Goal: Task Accomplishment & Management: Manage account settings

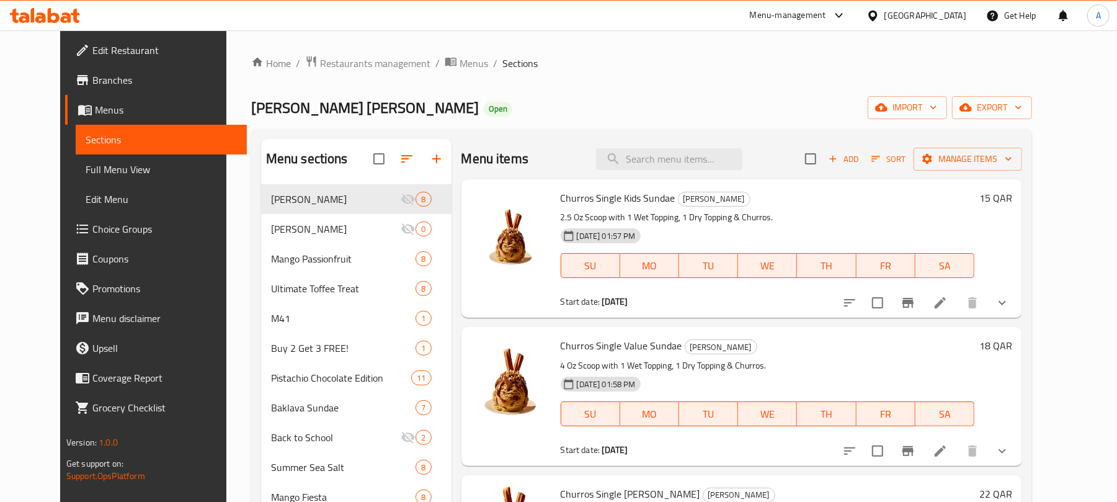
scroll to position [316, 0]
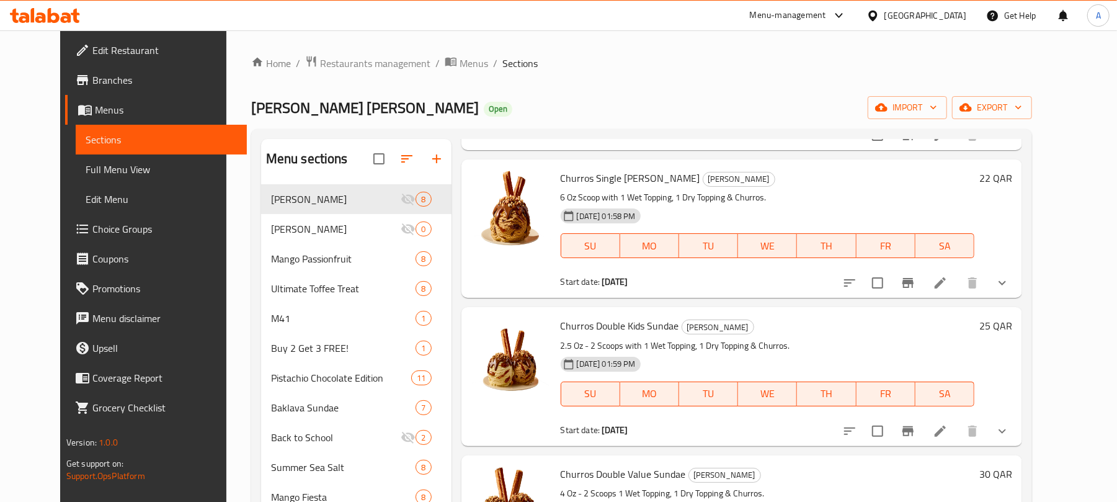
click at [954, 16] on div "[GEOGRAPHIC_DATA]" at bounding box center [926, 16] width 82 height 14
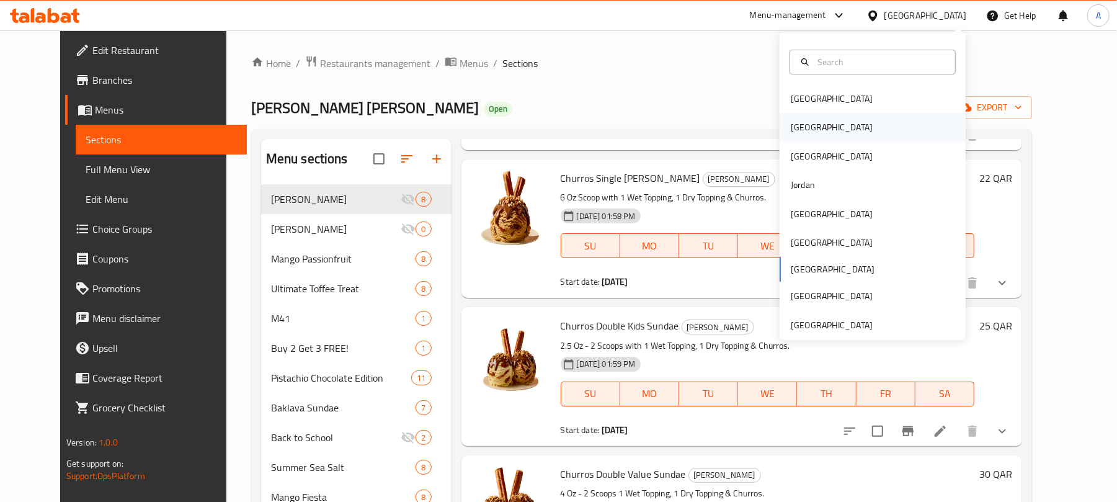
click at [814, 127] on div "[GEOGRAPHIC_DATA]" at bounding box center [873, 127] width 186 height 29
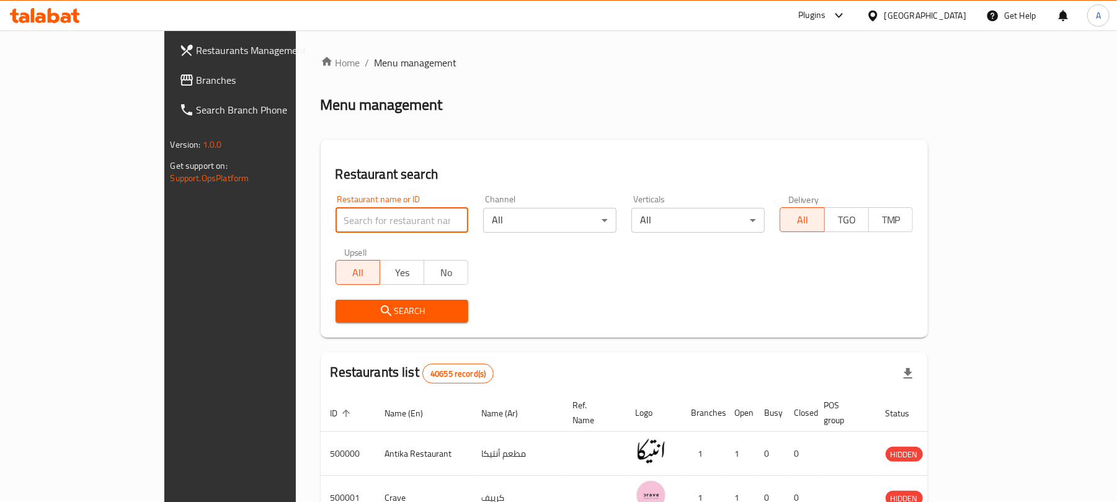
click at [336, 220] on input "search" at bounding box center [402, 220] width 133 height 25
paste input "743654"
type input "743654"
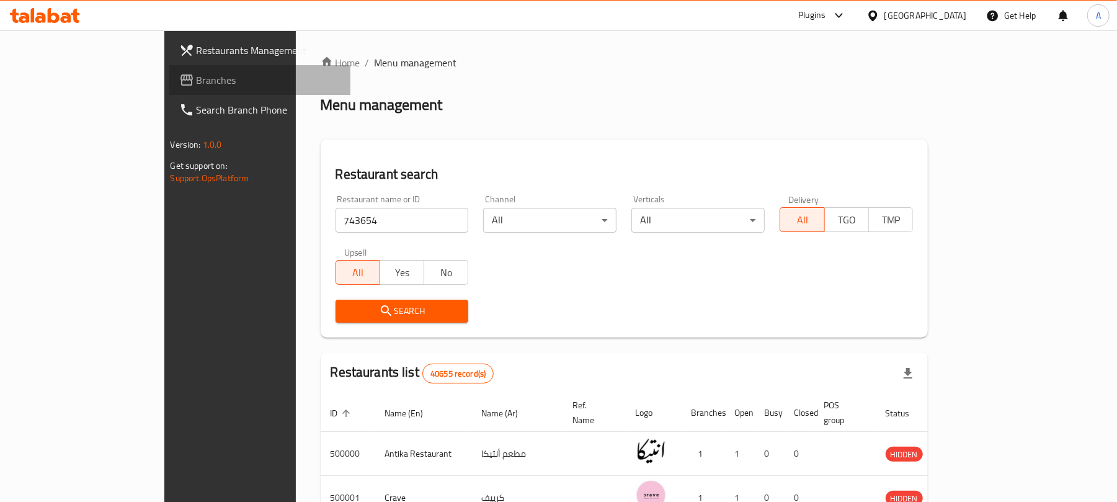
click at [197, 76] on span "Branches" at bounding box center [269, 80] width 145 height 15
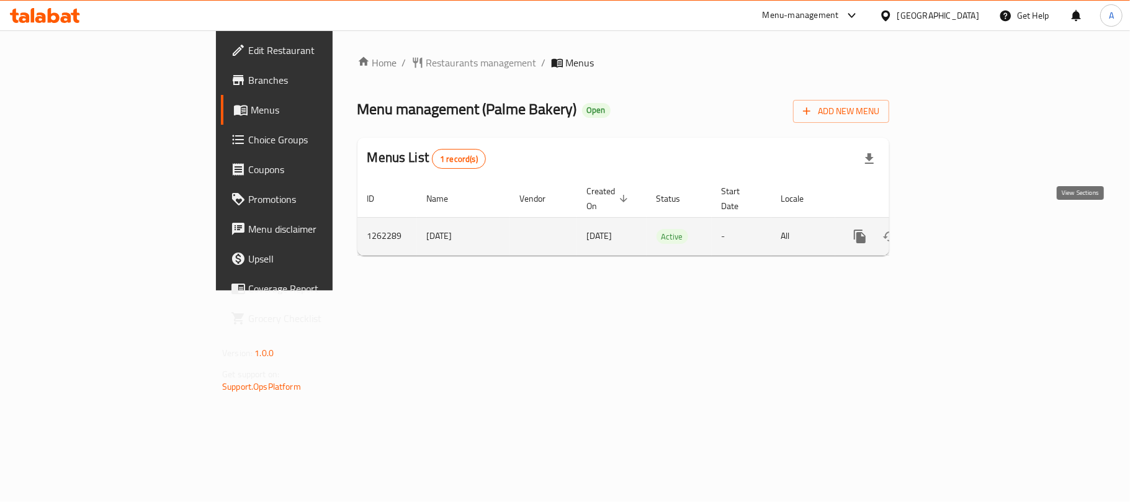
click at [964, 228] on link "enhanced table" at bounding box center [949, 236] width 30 height 30
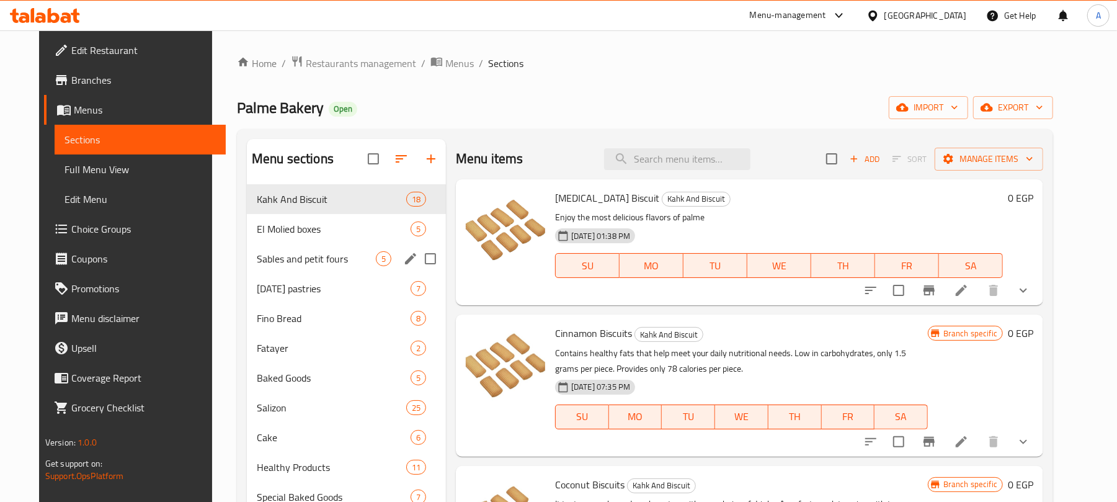
click at [321, 244] on div "Sables and petit fours 5" at bounding box center [346, 259] width 199 height 30
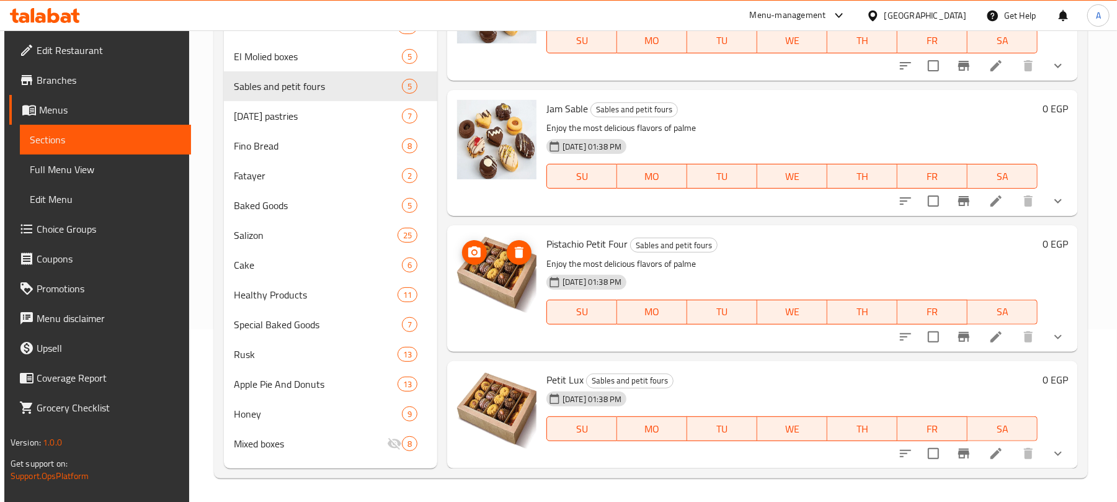
scroll to position [174, 0]
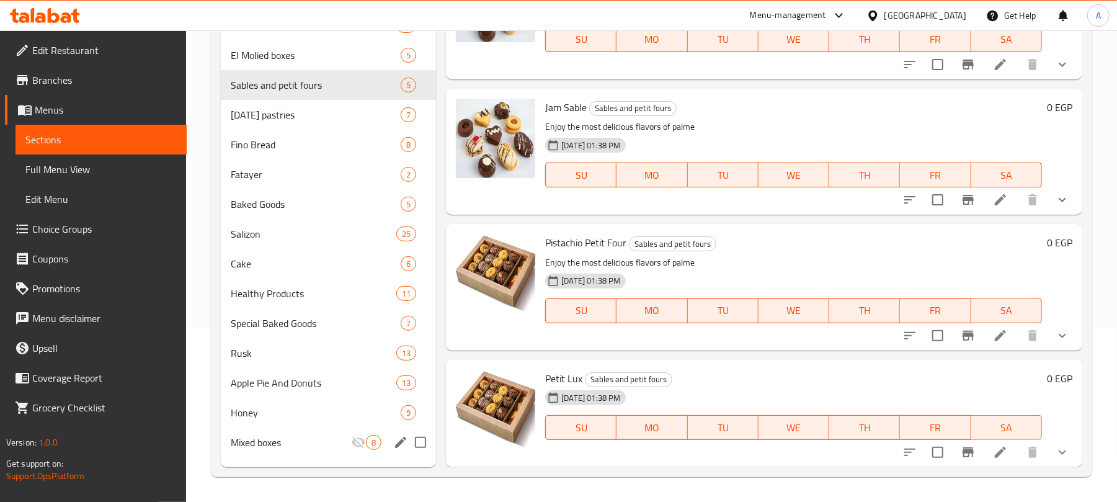
click at [314, 437] on span "Mixed boxes" at bounding box center [291, 442] width 120 height 15
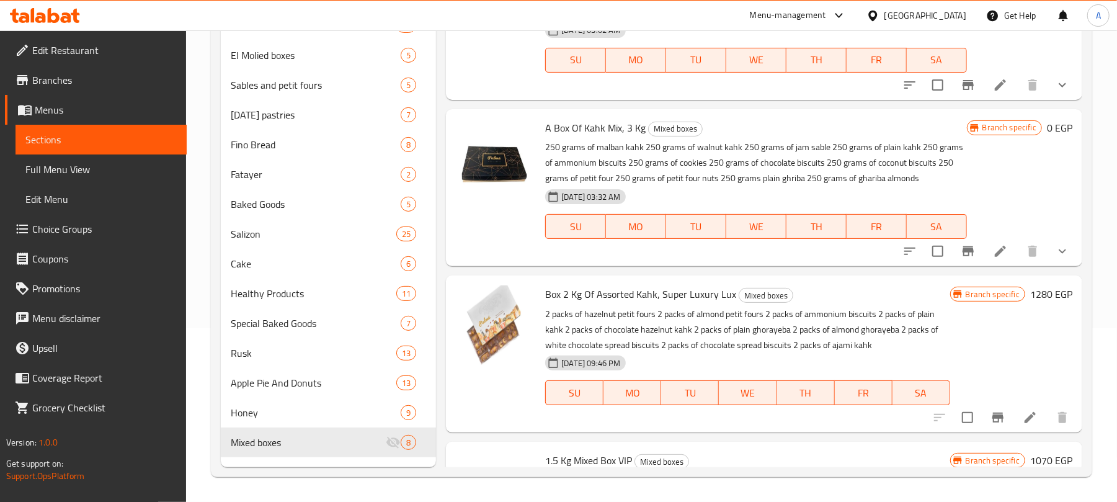
scroll to position [877, 0]
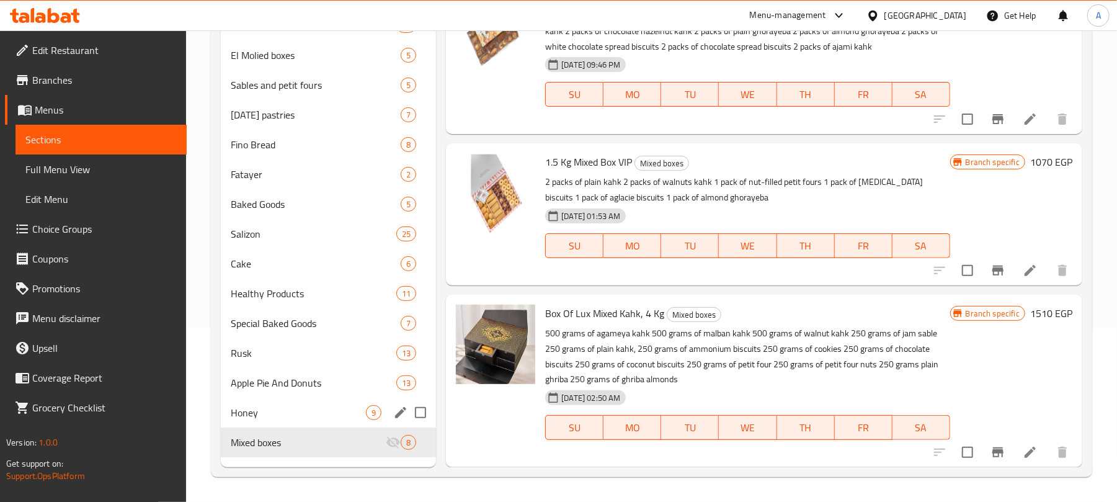
click at [315, 401] on div "Honey 9" at bounding box center [328, 413] width 215 height 30
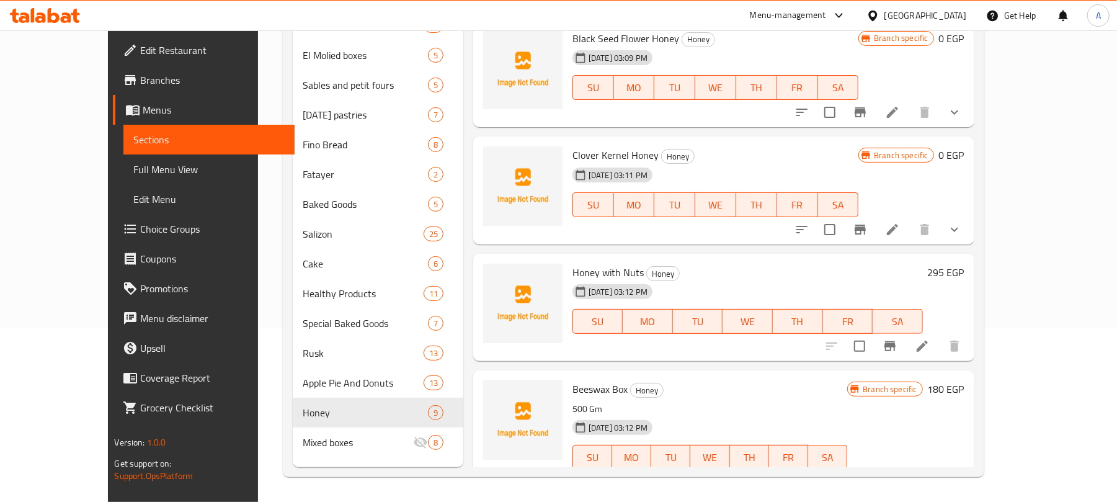
scroll to position [708, 0]
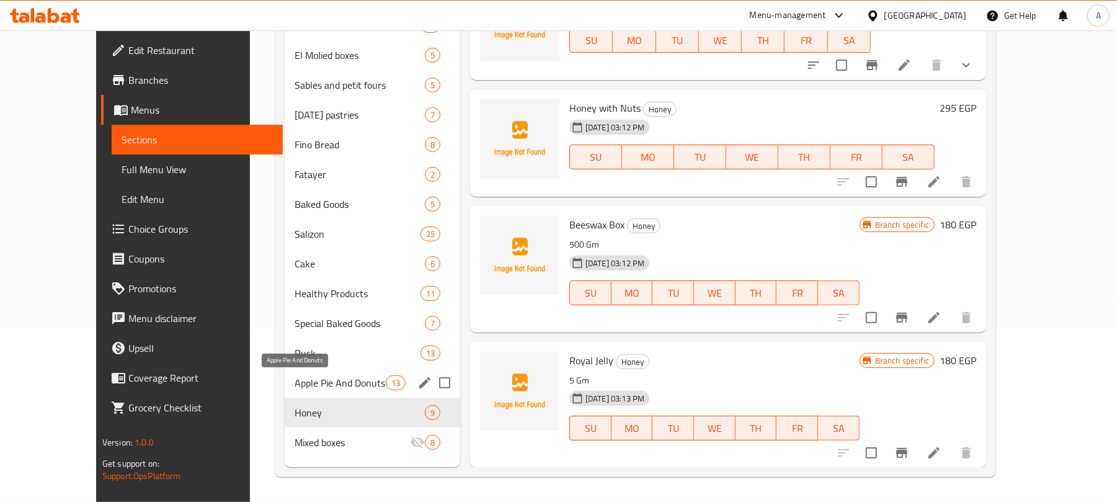
drag, startPoint x: 318, startPoint y: 382, endPoint x: 325, endPoint y: 380, distance: 7.7
click at [318, 381] on span "Apple Pie And Donuts" at bounding box center [340, 382] width 91 height 15
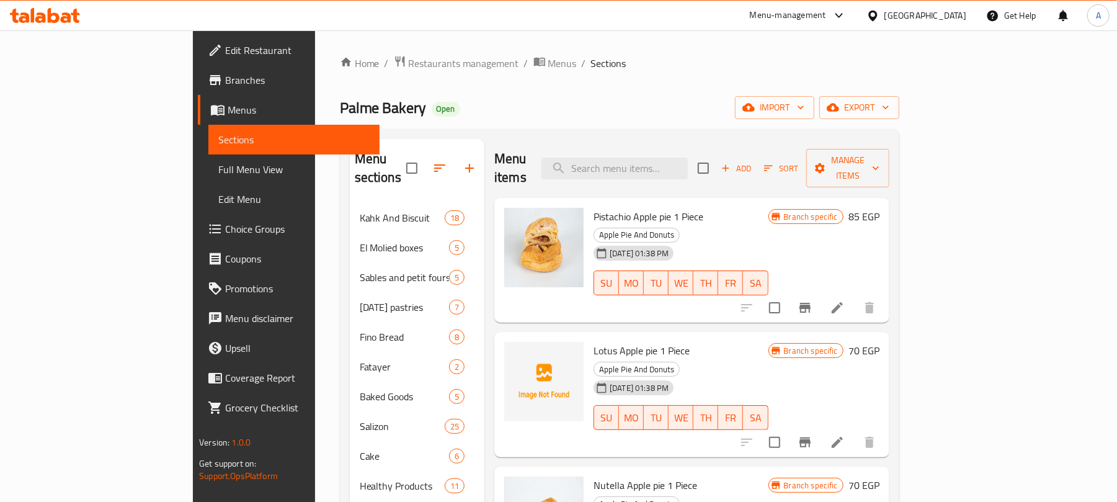
click at [225, 50] on span "Edit Restaurant" at bounding box center [297, 50] width 145 height 15
